Goal: Use online tool/utility: Utilize a website feature to perform a specific function

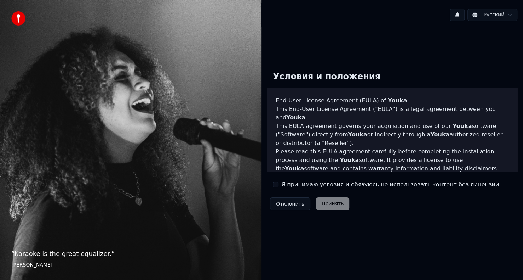
click at [338, 185] on label "Я принимаю условия и обязуюсь не использовать контент без лицензии" at bounding box center [390, 184] width 218 height 8
click at [279, 185] on button "Я принимаю условия и обязуюсь не использовать контент без лицензии" at bounding box center [276, 185] width 6 height 6
click at [330, 206] on button "Принять" at bounding box center [333, 203] width 34 height 13
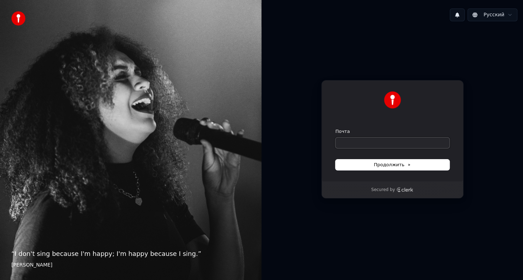
click at [353, 143] on input "Почта" at bounding box center [393, 142] width 114 height 11
click at [402, 163] on span "Продолжить" at bounding box center [392, 164] width 37 height 6
type input "**********"
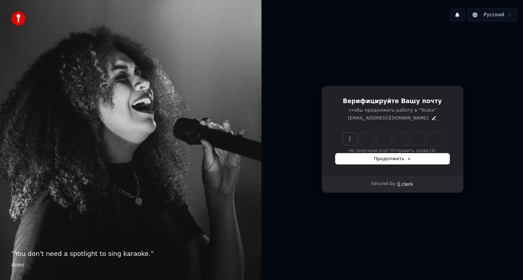
paste input "******"
type input "******"
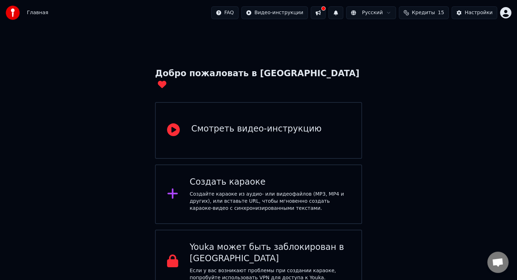
click at [196, 190] on div "Создайте караоке из аудио- или видеофайлов (MP3, MP4 и других), или вставьте UR…" at bounding box center [270, 200] width 160 height 21
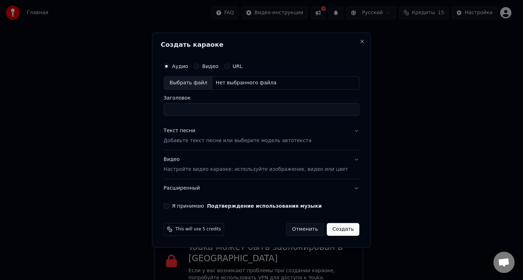
click at [191, 130] on div "Текст песни" at bounding box center [180, 130] width 32 height 7
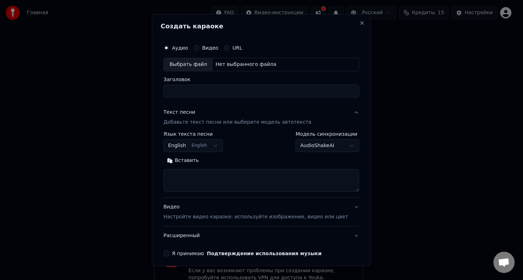
click at [186, 90] on input "Заголовок" at bounding box center [262, 90] width 196 height 13
type input "*"
click at [219, 145] on button "English English" at bounding box center [193, 145] width 59 height 13
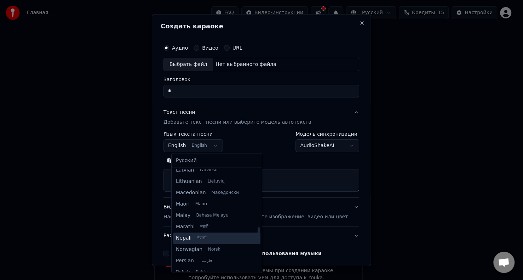
scroll to position [366, 0]
select select "**"
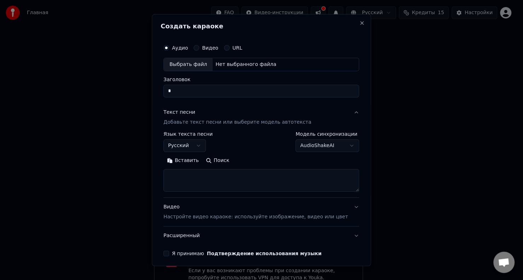
click at [337, 144] on body "Главная FAQ Видео-инструкции Русский Кредиты 15 Настройки Добро пожаловать в Yo…" at bounding box center [258, 146] width 517 height 293
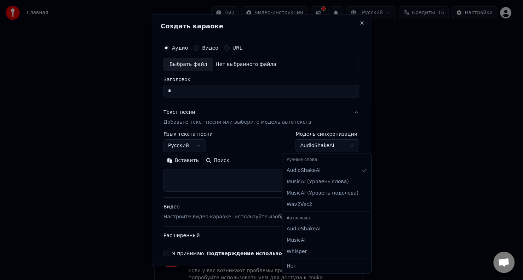
click at [338, 144] on body "Главная FAQ Видео-инструкции Русский Кредиты 15 Настройки Добро пожаловать в Yo…" at bounding box center [258, 146] width 517 height 293
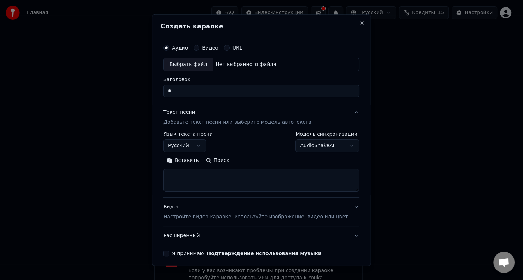
click at [196, 178] on textarea at bounding box center [262, 179] width 196 height 23
paste textarea "**********"
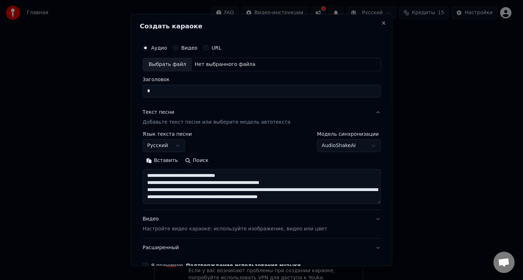
scroll to position [30, 0]
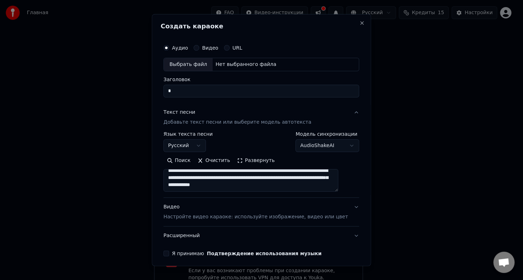
type textarea "**********"
click at [186, 253] on label "Я принимаю Подтверждение использования музыки" at bounding box center [247, 252] width 150 height 5
click at [169, 253] on button "Я принимаю Подтверждение использования музыки" at bounding box center [167, 253] width 6 height 6
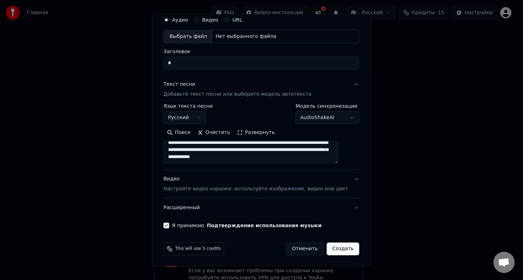
scroll to position [28, 0]
click at [331, 247] on button "Создать" at bounding box center [343, 248] width 33 height 13
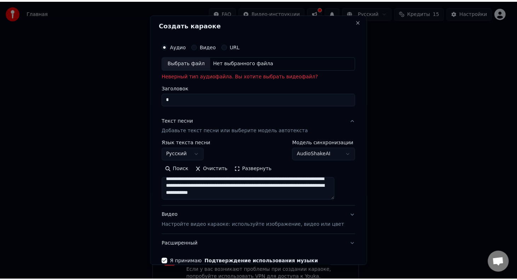
scroll to position [0, 0]
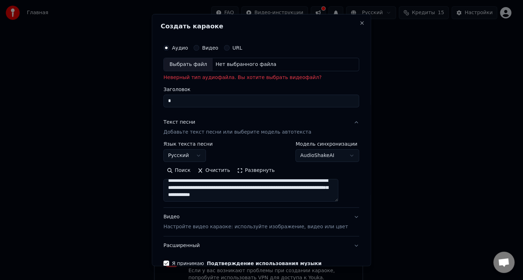
click at [182, 100] on input "*" at bounding box center [262, 100] width 196 height 13
click at [181, 100] on input "*" at bounding box center [262, 100] width 196 height 13
click at [179, 102] on input "*" at bounding box center [262, 100] width 196 height 13
click at [187, 101] on input "*" at bounding box center [262, 100] width 196 height 13
click at [209, 76] on p "Неверный тип аудиофайла. Вы хотите выбрать видеофайл?" at bounding box center [262, 77] width 196 height 7
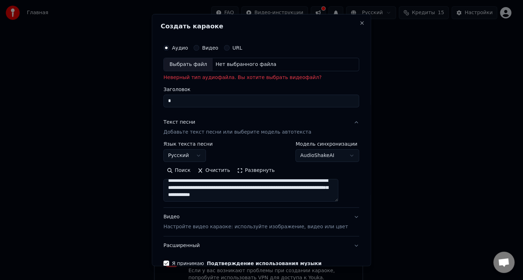
click at [180, 101] on input "*" at bounding box center [262, 100] width 196 height 13
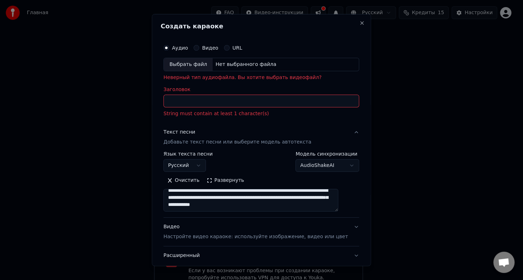
type input "*"
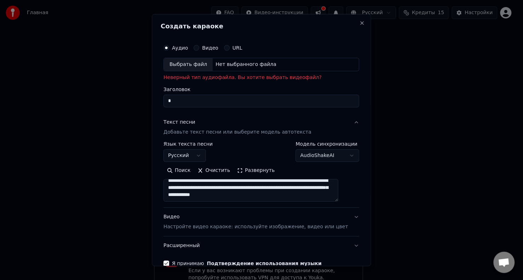
click at [246, 64] on div "Нет выбранного файла" at bounding box center [246, 64] width 67 height 7
click at [199, 47] on button "Видео" at bounding box center [197, 48] width 6 height 6
click at [169, 48] on button "Аудио" at bounding box center [167, 48] width 6 height 6
click at [181, 101] on input "Заголовок" at bounding box center [262, 100] width 196 height 13
type input "*"
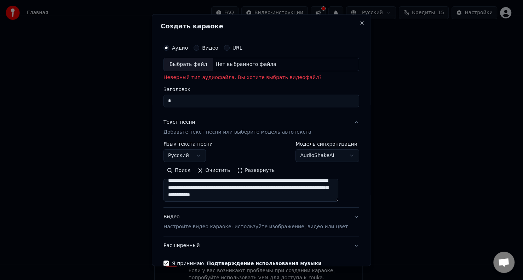
click at [230, 48] on button "URL" at bounding box center [227, 48] width 6 height 6
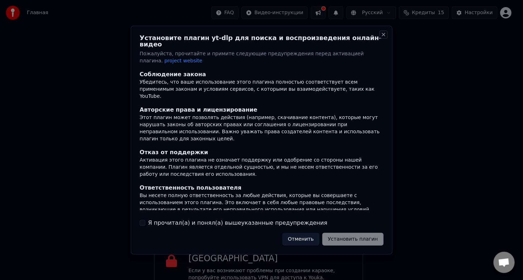
click at [384, 38] on button "Close" at bounding box center [384, 35] width 6 height 6
click at [383, 38] on button "Close" at bounding box center [384, 35] width 6 height 6
click at [382, 36] on button "Close" at bounding box center [384, 35] width 6 height 6
click at [303, 238] on button "Отменить" at bounding box center [300, 238] width 37 height 13
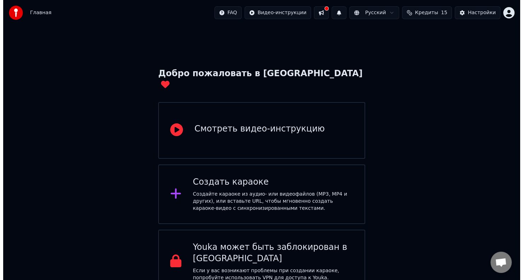
scroll to position [1, 0]
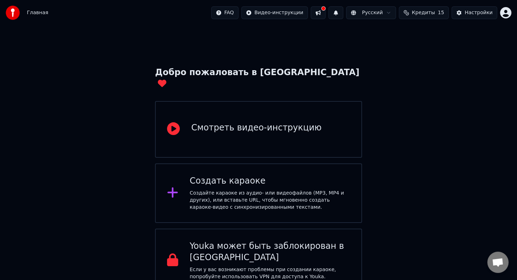
click at [170, 186] on icon at bounding box center [172, 192] width 11 height 13
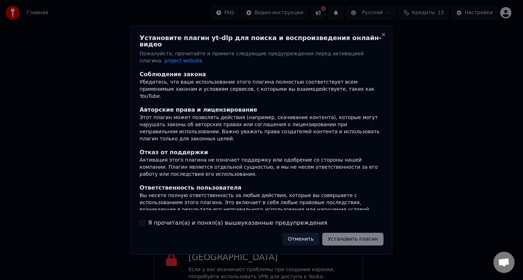
click at [303, 238] on button "Отменить" at bounding box center [300, 238] width 37 height 13
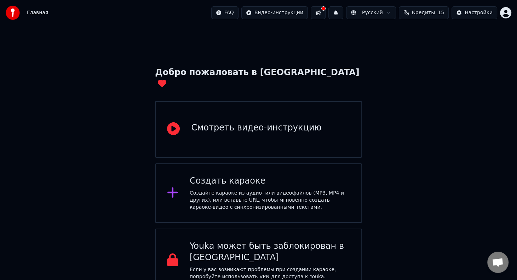
click at [187, 187] on div "Создать караоке Создайте караоке из аудио- или видеофайлов (MP3, MP4 и других),…" at bounding box center [258, 192] width 207 height 59
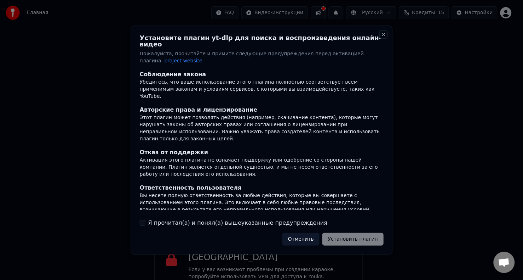
click at [383, 36] on button "Close" at bounding box center [384, 35] width 6 height 6
click at [355, 238] on div "Отменить Установить плагин" at bounding box center [332, 238] width 101 height 13
click at [194, 219] on label "Я прочитал(а) и понял(а) вышеуказанные предупреждения" at bounding box center [237, 222] width 179 height 8
click at [145, 219] on button "Я прочитал(а) и понял(а) вышеуказанные предупреждения" at bounding box center [143, 222] width 6 height 6
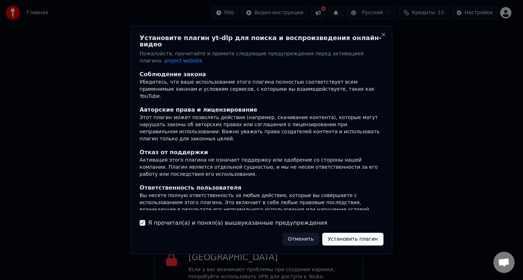
click at [353, 238] on button "Установить плагин" at bounding box center [352, 238] width 61 height 13
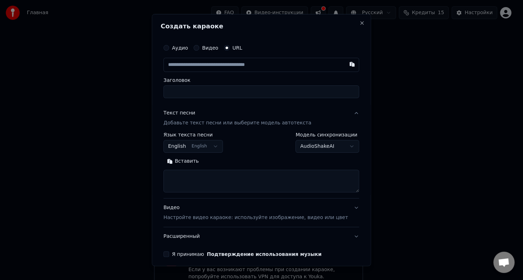
click at [199, 47] on button "Видео" at bounding box center [197, 48] width 6 height 6
click at [169, 47] on button "Аудио" at bounding box center [167, 48] width 6 height 6
click at [230, 48] on button "URL" at bounding box center [227, 48] width 6 height 6
click at [169, 49] on button "Аудио" at bounding box center [167, 48] width 6 height 6
click at [195, 93] on input "Заголовок" at bounding box center [262, 90] width 196 height 13
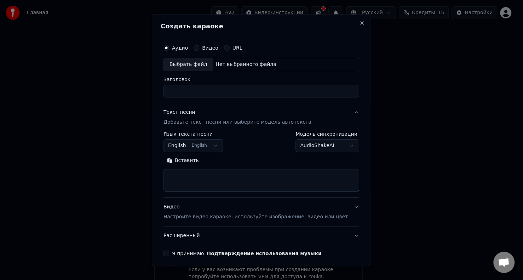
click at [218, 144] on body "Главная FAQ Видео-инструкции Русский Кредиты 15 Настройки Добро пожаловать в Yo…" at bounding box center [258, 145] width 517 height 293
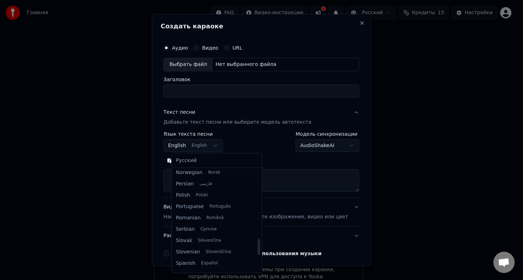
scroll to position [437, 0]
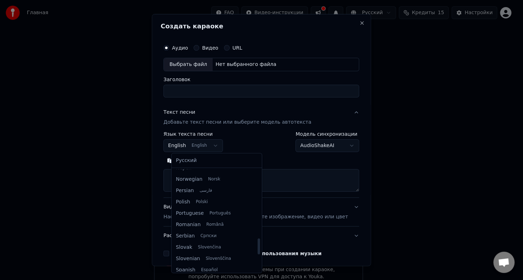
select select "**"
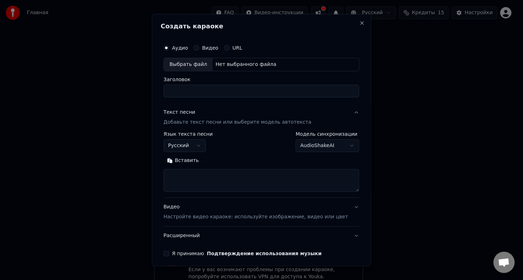
click at [194, 176] on textarea at bounding box center [262, 179] width 196 height 23
click at [196, 180] on textarea at bounding box center [262, 179] width 196 height 23
paste textarea "**********"
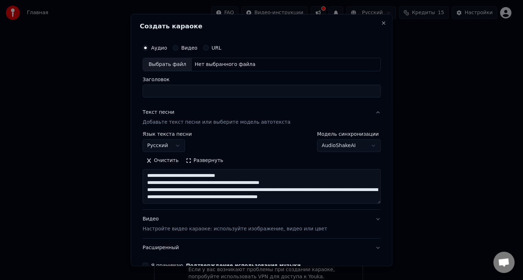
scroll to position [30, 0]
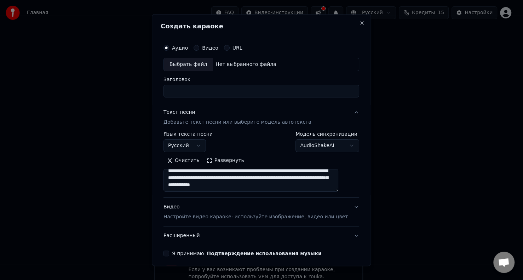
click at [317, 182] on textarea "**********" at bounding box center [251, 179] width 175 height 23
type textarea "**********"
click at [186, 89] on input "Заголовок" at bounding box center [262, 90] width 196 height 13
type input "**"
click at [178, 252] on div "Я принимаю Подтверждение использования музыки" at bounding box center [262, 253] width 196 height 6
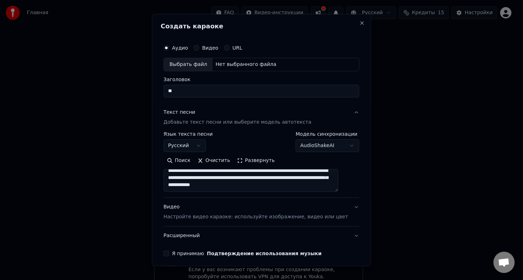
click at [169, 252] on button "Я принимаю Подтверждение использования музыки" at bounding box center [167, 253] width 6 height 6
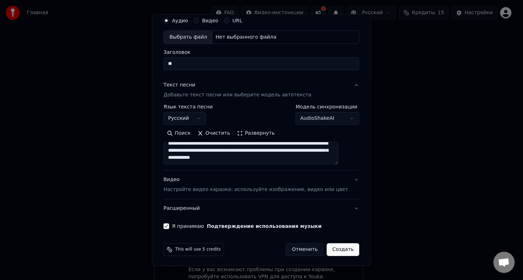
scroll to position [28, 0]
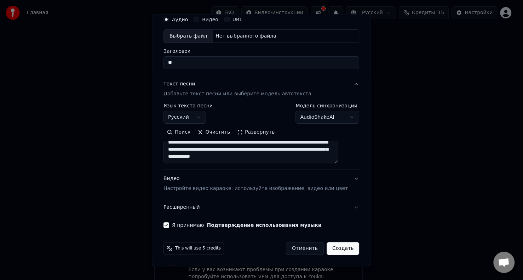
click at [337, 247] on button "Создать" at bounding box center [343, 248] width 33 height 13
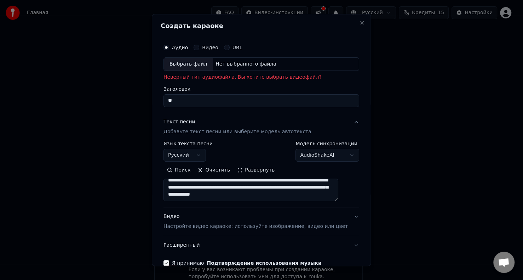
scroll to position [0, 0]
click at [251, 63] on div "Нет выбранного файла" at bounding box center [246, 64] width 67 height 7
click at [242, 63] on div "Нет выбранного файла" at bounding box center [246, 64] width 67 height 7
click at [199, 48] on button "Видео" at bounding box center [197, 48] width 6 height 6
click at [230, 48] on button "URL" at bounding box center [227, 48] width 6 height 6
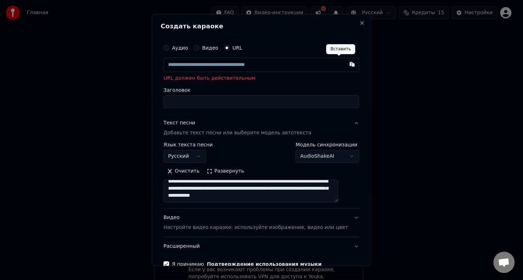
click at [345, 65] on button "button" at bounding box center [352, 64] width 14 height 13
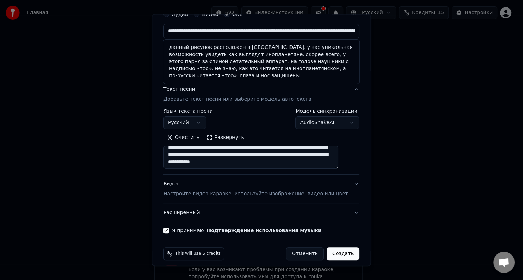
scroll to position [39, 0]
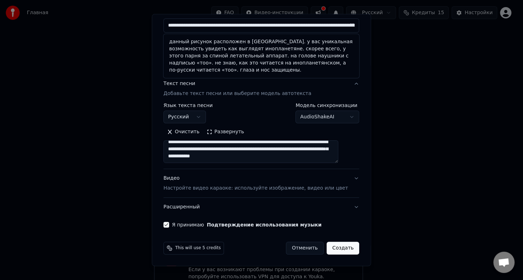
click at [330, 249] on button "Создать" at bounding box center [343, 247] width 33 height 13
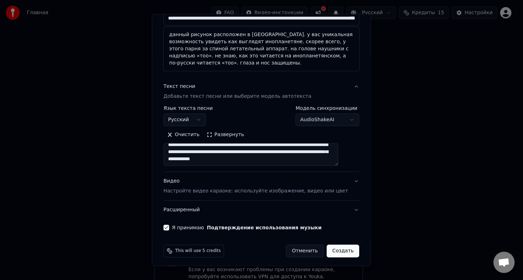
scroll to position [48, 0]
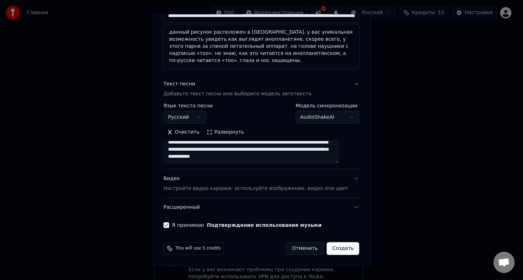
click at [327, 250] on button "Создать" at bounding box center [343, 248] width 33 height 13
click at [343, 205] on button "Расширенный" at bounding box center [262, 207] width 196 height 18
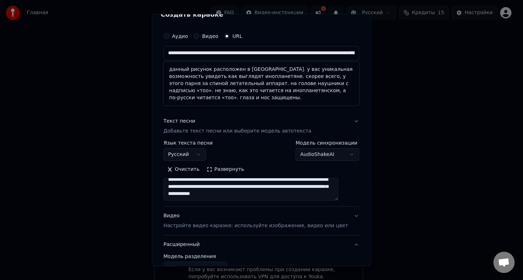
scroll to position [9, 0]
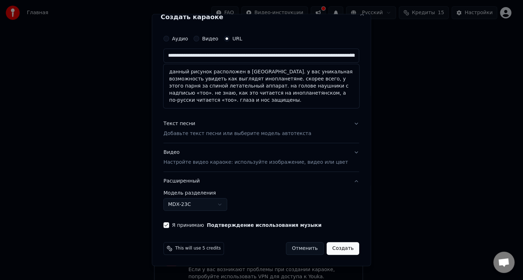
click at [333, 248] on button "Создать" at bounding box center [343, 247] width 33 height 13
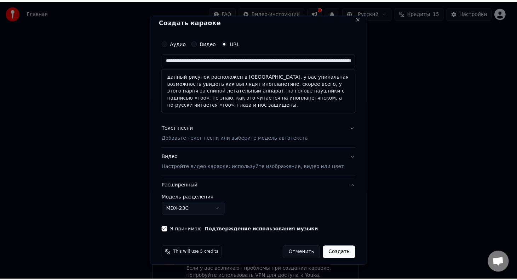
scroll to position [0, 0]
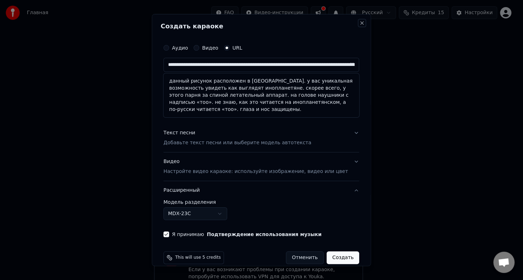
click at [360, 23] on button "Close" at bounding box center [363, 23] width 6 height 6
type input "**********"
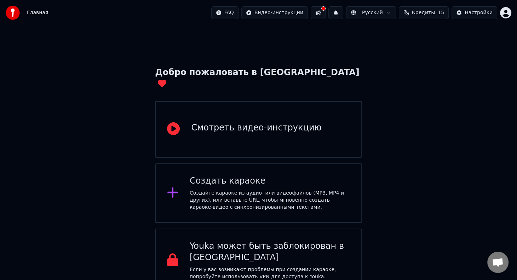
click at [256, 124] on div "Смотреть видео-инструкцию" at bounding box center [256, 129] width 130 height 14
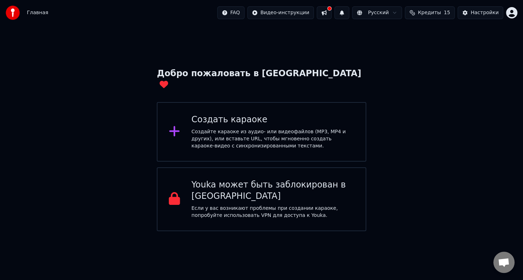
click at [173, 126] on icon at bounding box center [175, 131] width 10 height 10
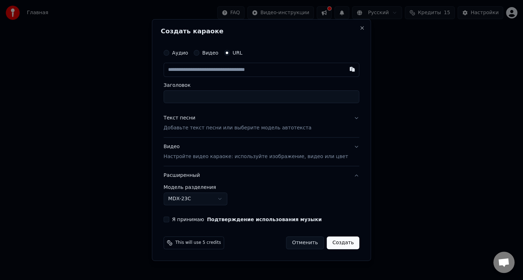
click at [199, 53] on button "Видео" at bounding box center [197, 53] width 6 height 6
click at [242, 71] on div "Нет выбранного файла" at bounding box center [246, 69] width 67 height 7
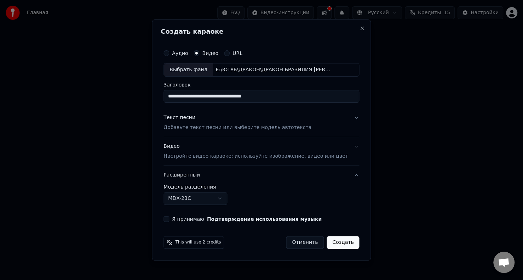
type input "**********"
click at [169, 219] on button "Я принимаю Подтверждение использования музыки" at bounding box center [167, 219] width 6 height 6
click at [338, 245] on button "Создать" at bounding box center [343, 242] width 33 height 13
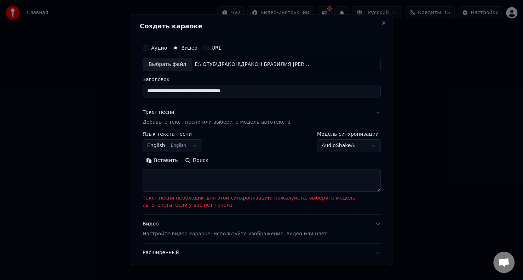
click at [159, 175] on textarea at bounding box center [262, 179] width 238 height 23
paste textarea "**********"
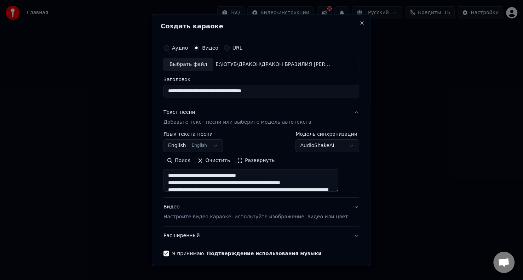
scroll to position [30, 0]
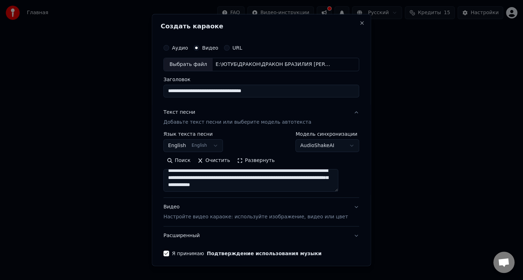
type textarea "**********"
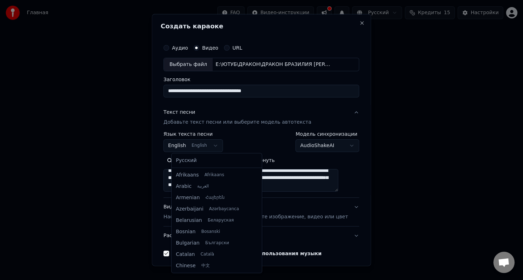
click at [218, 146] on body "**********" at bounding box center [261, 115] width 523 height 231
select select "**"
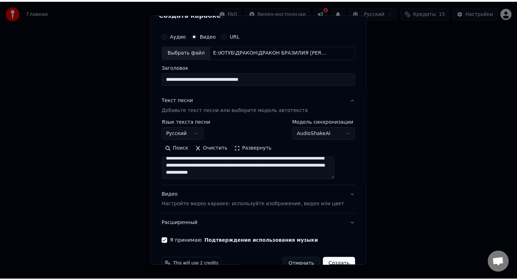
scroll to position [28, 0]
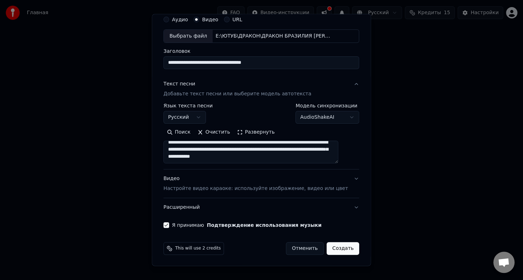
click at [329, 247] on button "Создать" at bounding box center [343, 248] width 33 height 13
